Goal: Task Accomplishment & Management: Complete application form

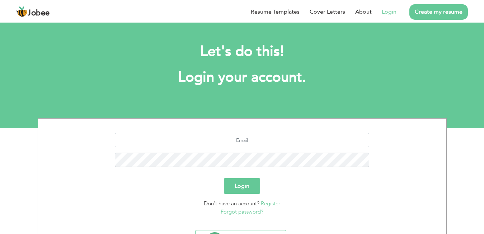
click at [385, 13] on link "Login" at bounding box center [388, 12] width 15 height 9
click at [385, 12] on link "Login" at bounding box center [388, 12] width 15 height 9
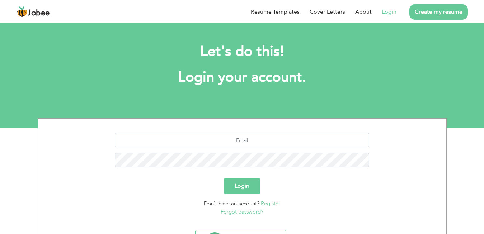
click at [385, 12] on link "Login" at bounding box center [388, 12] width 15 height 9
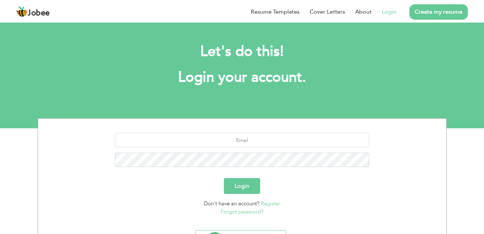
click at [385, 12] on link "Login" at bounding box center [388, 12] width 15 height 9
click at [248, 188] on button "Login" at bounding box center [242, 186] width 36 height 16
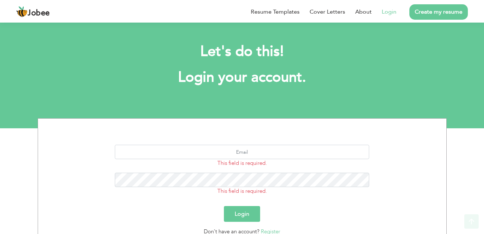
scroll to position [65, 0]
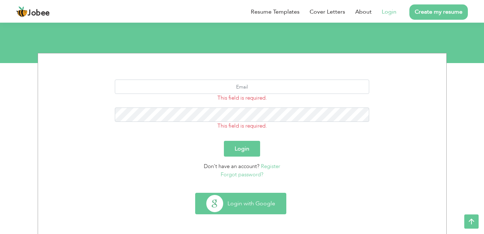
click at [230, 204] on button "Login with Google" at bounding box center [240, 203] width 90 height 21
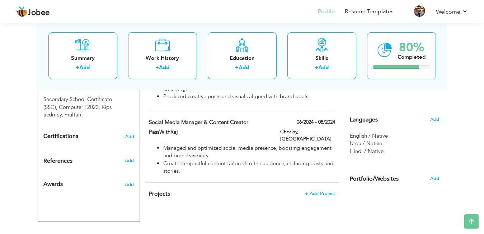
scroll to position [277, 0]
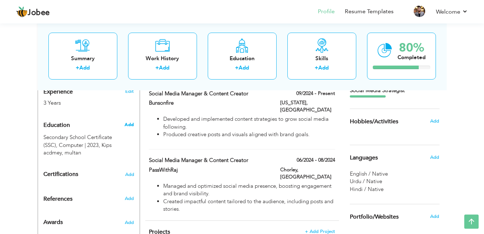
click at [132, 124] on span "Add" at bounding box center [128, 125] width 9 height 6
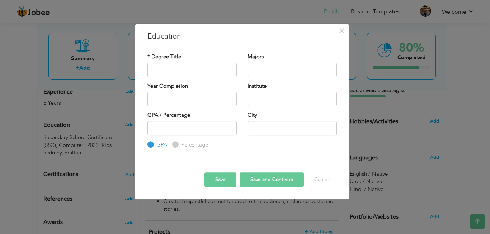
click at [129, 156] on div "× Education * Degree Title Majors Year Completion Institute GPA" at bounding box center [245, 117] width 490 height 234
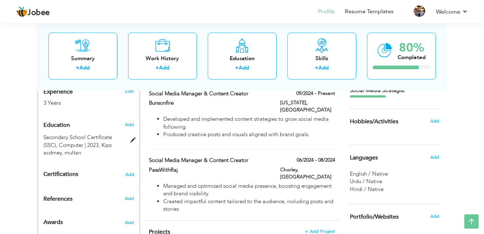
click at [71, 151] on span "Kips acdmey, multan" at bounding box center [77, 149] width 68 height 15
type input "Secondary School Certificate (SSC)"
type input "Computer"
type input "2023"
type input "Kips acdmey"
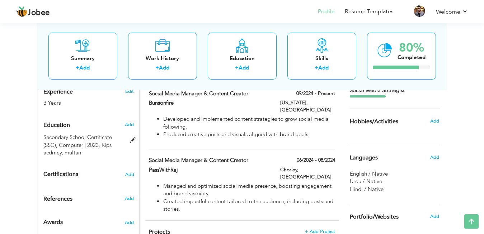
type input "95"
radio input "false"
radio input "true"
type input "multan"
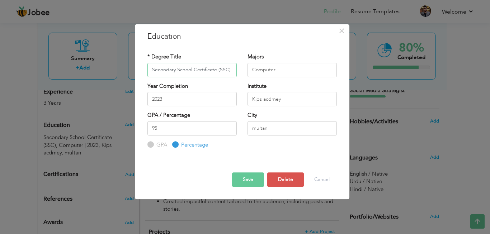
click at [177, 70] on input "Secondary School Certificate (SSC)" at bounding box center [191, 70] width 89 height 14
drag, startPoint x: 230, startPoint y: 71, endPoint x: 144, endPoint y: 71, distance: 85.7
click at [147, 71] on input "Secondary School Certificate (SSC)" at bounding box center [191, 70] width 89 height 14
click at [187, 76] on input "text" at bounding box center [191, 70] width 89 height 14
click at [186, 71] on input "Mat" at bounding box center [191, 70] width 89 height 14
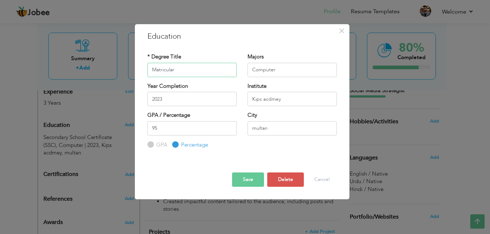
click at [175, 72] on input "Matricular" at bounding box center [191, 70] width 89 height 14
click at [178, 71] on input "Matricula" at bounding box center [191, 70] width 89 height 14
type input "Matriculation"
click at [286, 104] on input "Kips acdmey" at bounding box center [291, 99] width 89 height 14
type input "K"
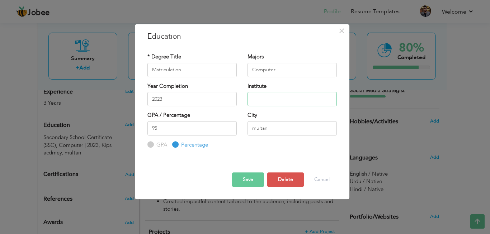
click at [283, 94] on input "text" at bounding box center [291, 99] width 89 height 14
paste input "Laureate Group of Schools"
type input "Laureate Group of Schools"
click at [177, 124] on input "95" at bounding box center [191, 128] width 89 height 14
type input "9"
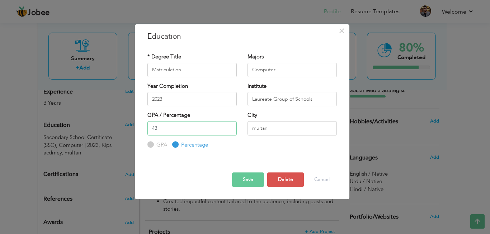
type input "43"
click at [240, 179] on button "Save" at bounding box center [248, 179] width 32 height 14
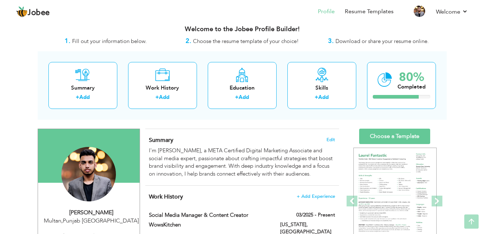
scroll to position [0, 0]
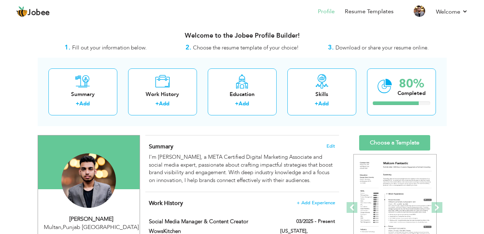
click at [386, 145] on link "Choose a Template" at bounding box center [394, 142] width 71 height 15
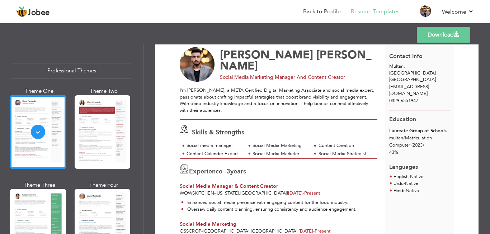
scroll to position [20, 0]
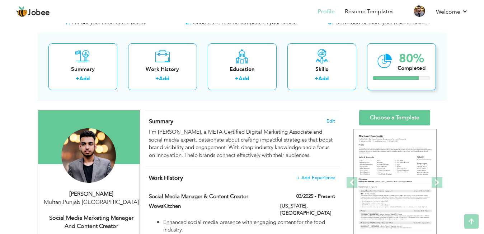
scroll to position [3, 0]
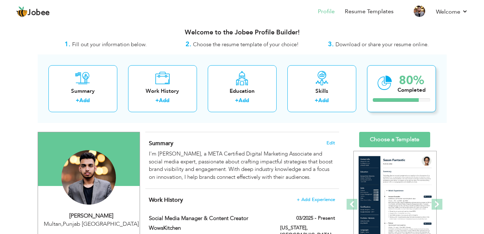
click at [387, 70] on div "80% Completed" at bounding box center [401, 88] width 69 height 47
click at [403, 95] on div "80% Completed" at bounding box center [411, 83] width 28 height 24
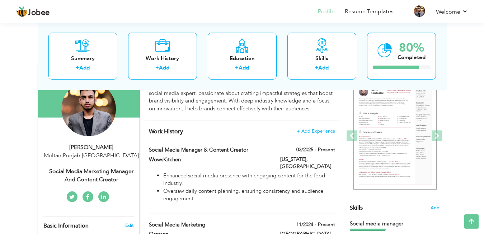
scroll to position [0, 0]
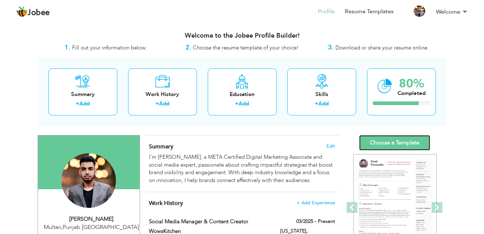
click at [399, 146] on link "Choose a Template" at bounding box center [394, 142] width 71 height 15
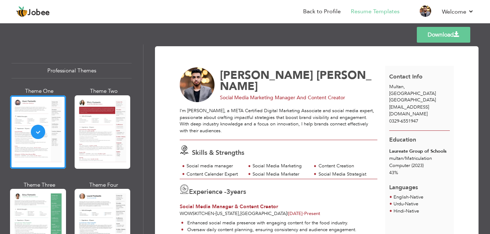
click at [399, 118] on span "0329-6551947" at bounding box center [403, 121] width 29 height 6
click at [428, 40] on link "Download" at bounding box center [443, 35] width 53 height 16
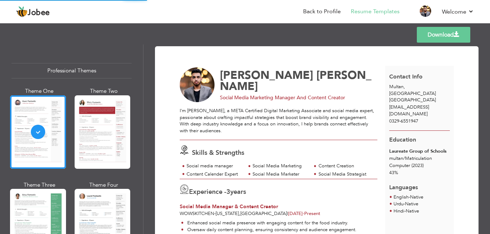
click at [434, 38] on link "Download" at bounding box center [443, 35] width 53 height 16
